Goal: Find specific page/section

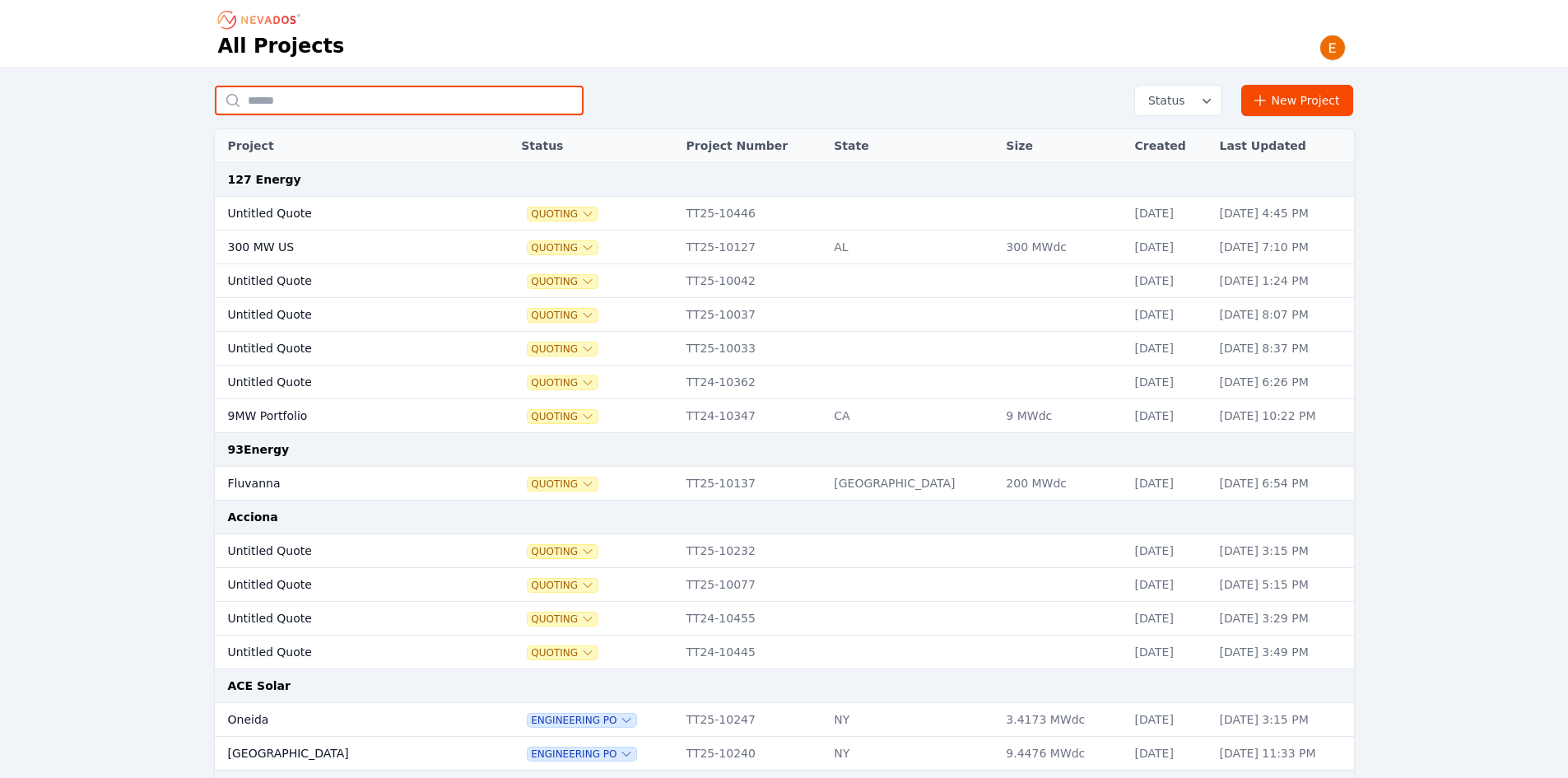
drag, startPoint x: 271, startPoint y: 91, endPoint x: 251, endPoint y: 82, distance: 21.9
click at [271, 91] on input "text" at bounding box center [399, 100] width 369 height 29
type input "******"
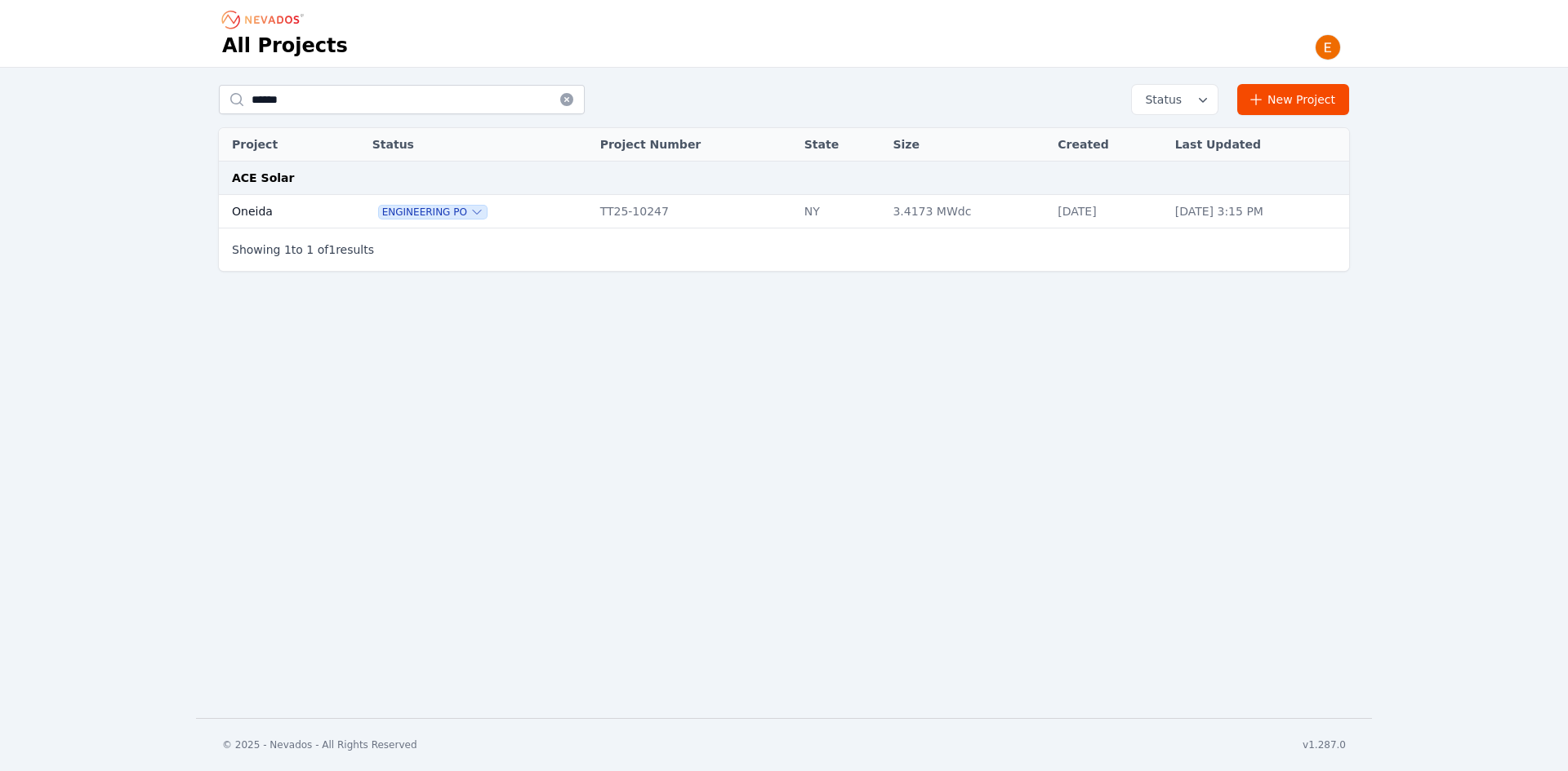
click at [340, 210] on td at bounding box center [349, 212] width 28 height 34
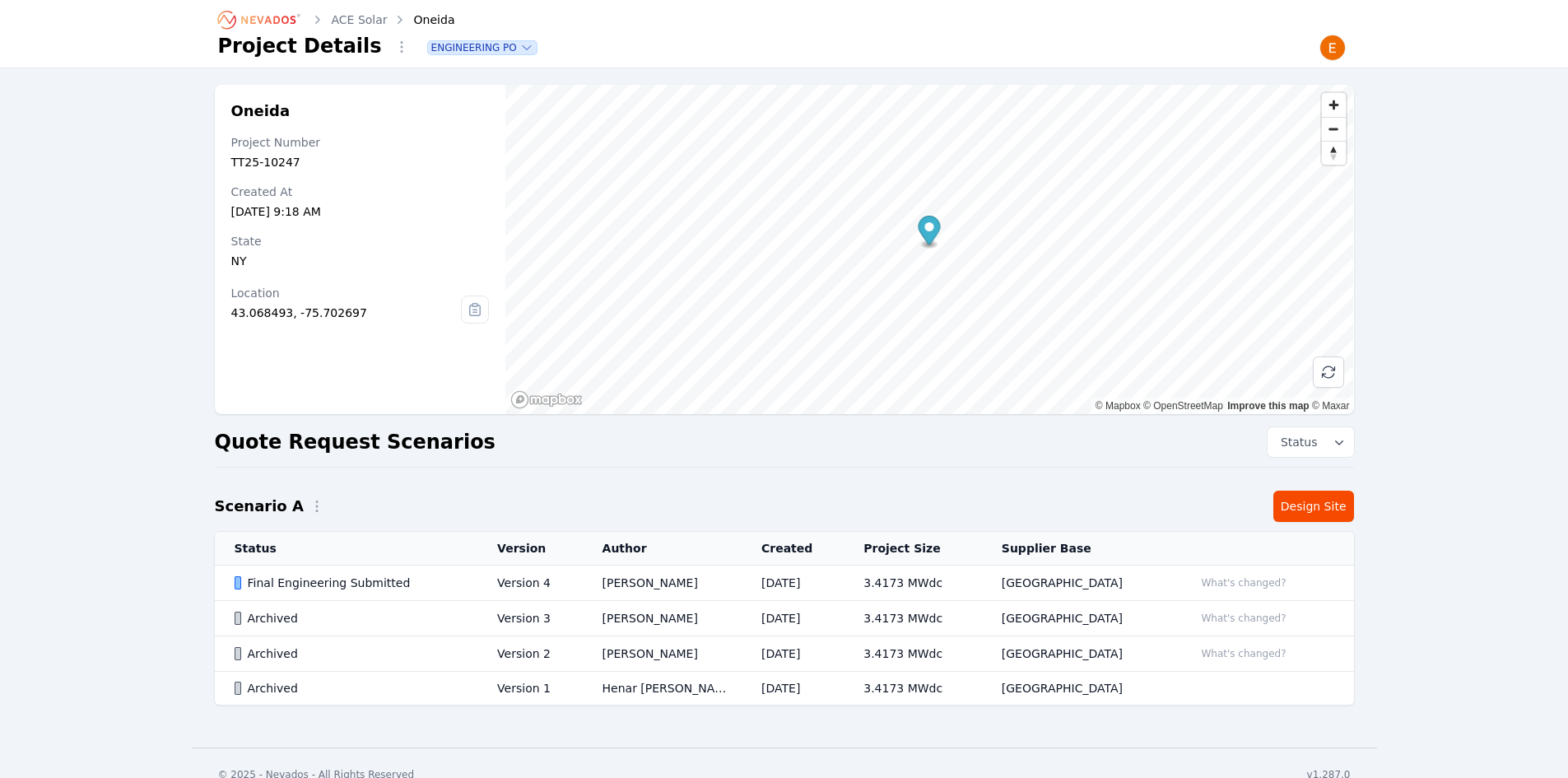
click at [438, 582] on div "Final Engineering Submitted" at bounding box center [352, 584] width 236 height 17
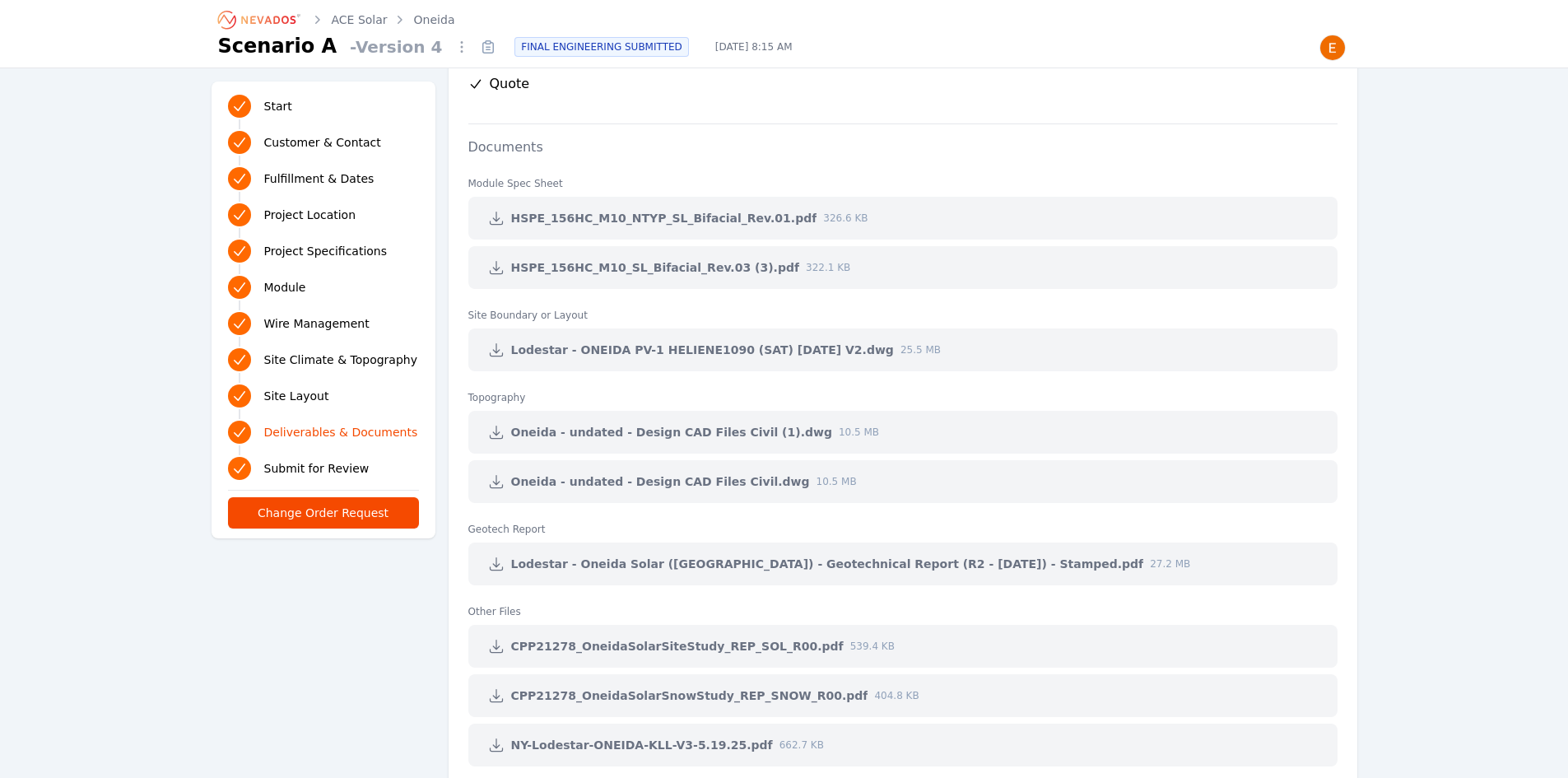
scroll to position [3789, 0]
